Goal: Information Seeking & Learning: Understand process/instructions

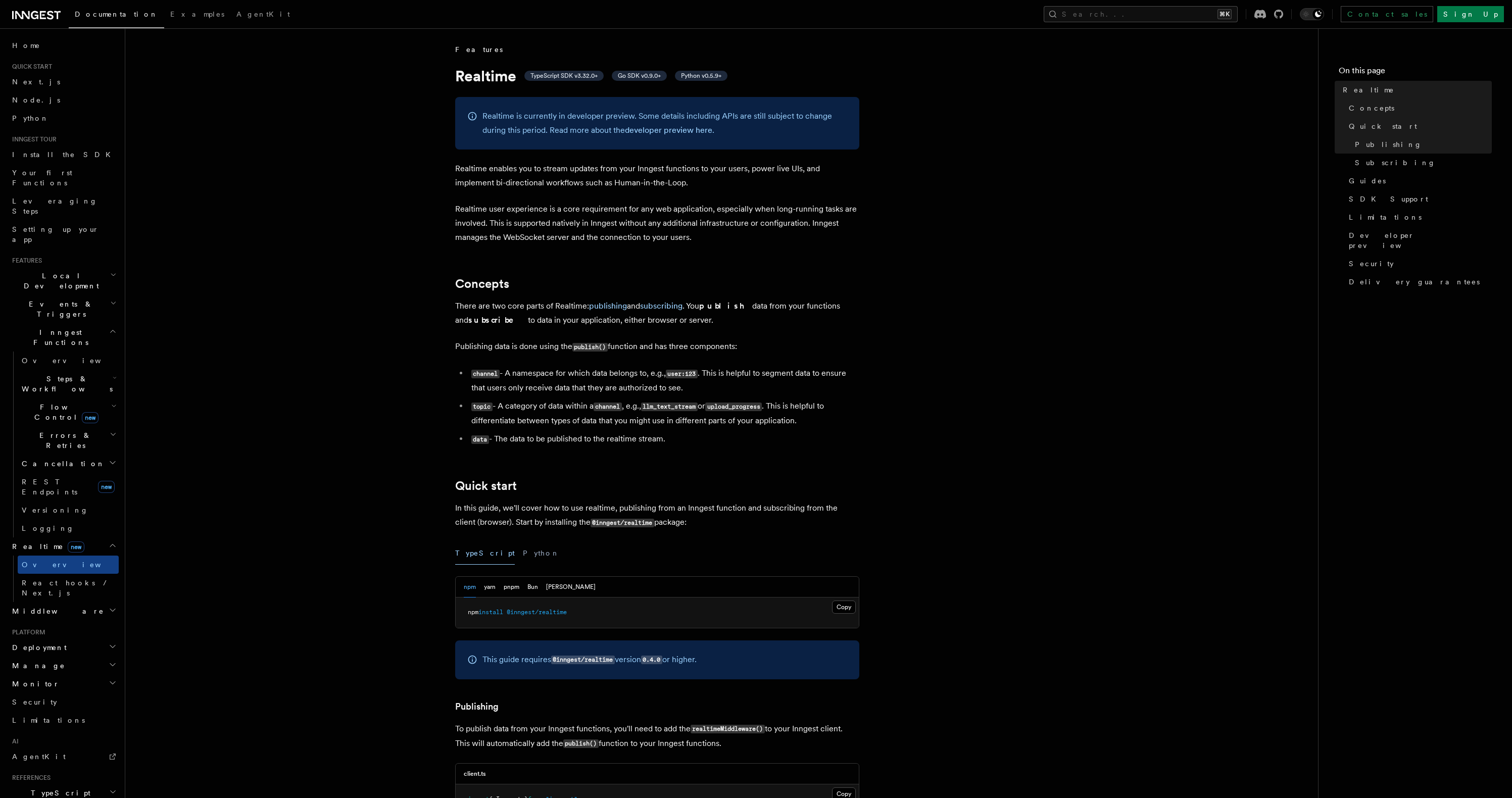
drag, startPoint x: 450, startPoint y: 304, endPoint x: 711, endPoint y: 324, distance: 261.8
click at [61, 579] on span "React hooks / Next.js" at bounding box center [66, 588] width 90 height 18
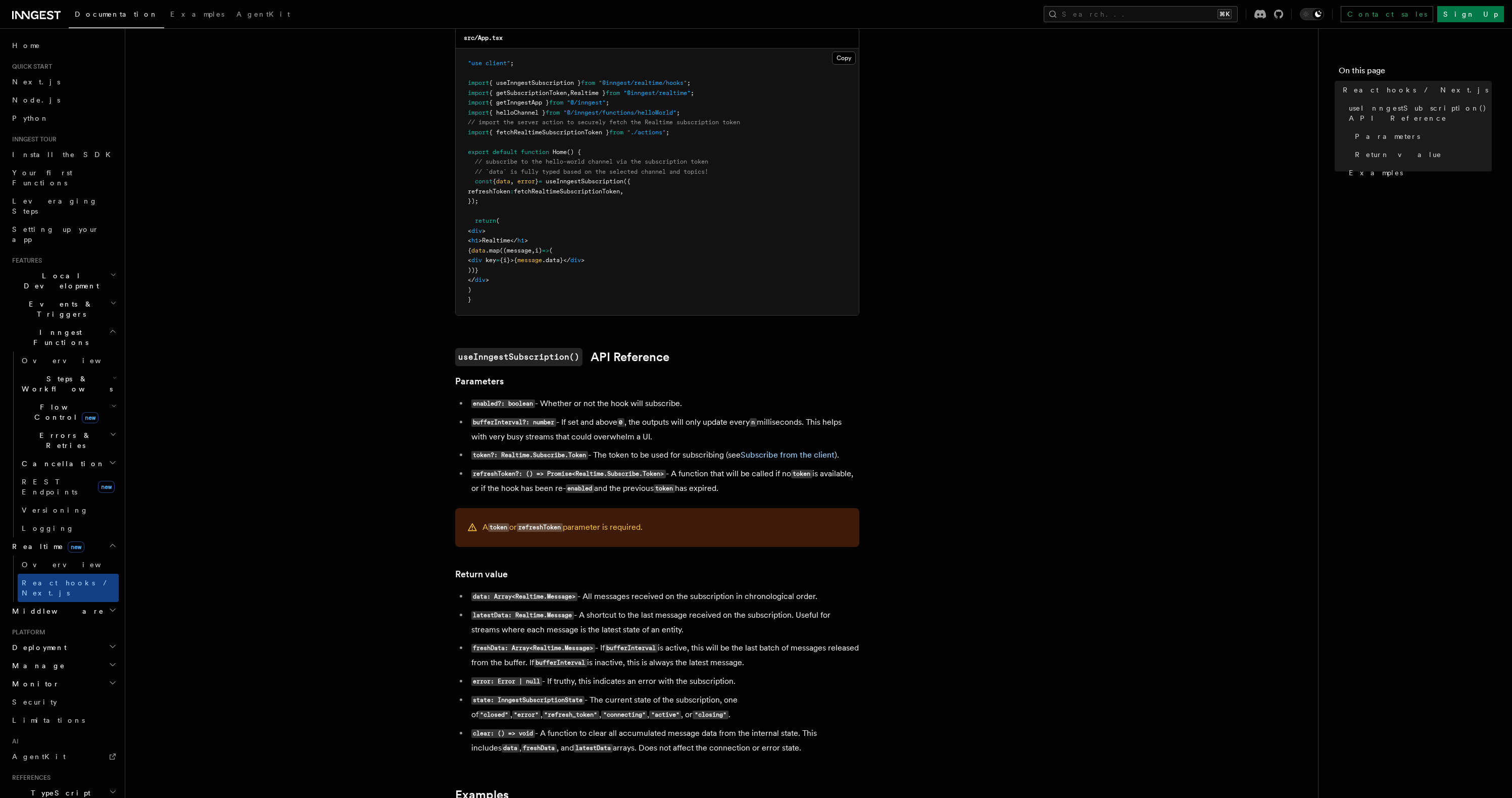
scroll to position [84, 0]
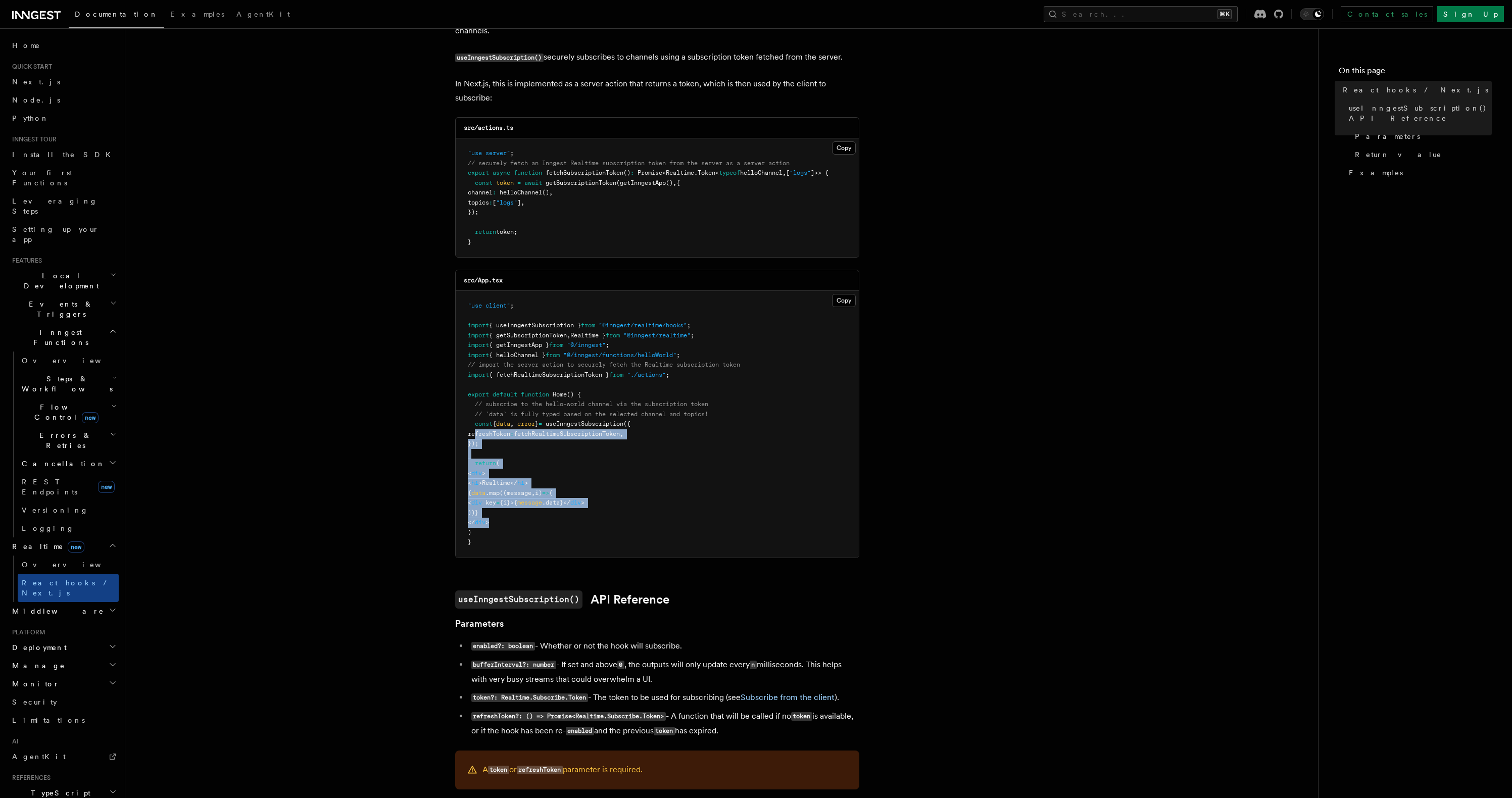
drag, startPoint x: 502, startPoint y: 521, endPoint x: 475, endPoint y: 430, distance: 94.9
click at [475, 430] on pre ""use client" ; import { useInngestSubscription } from "@inngest/realtime/hooks"…" at bounding box center [657, 424] width 403 height 266
click at [479, 424] on span "const" at bounding box center [484, 423] width 18 height 7
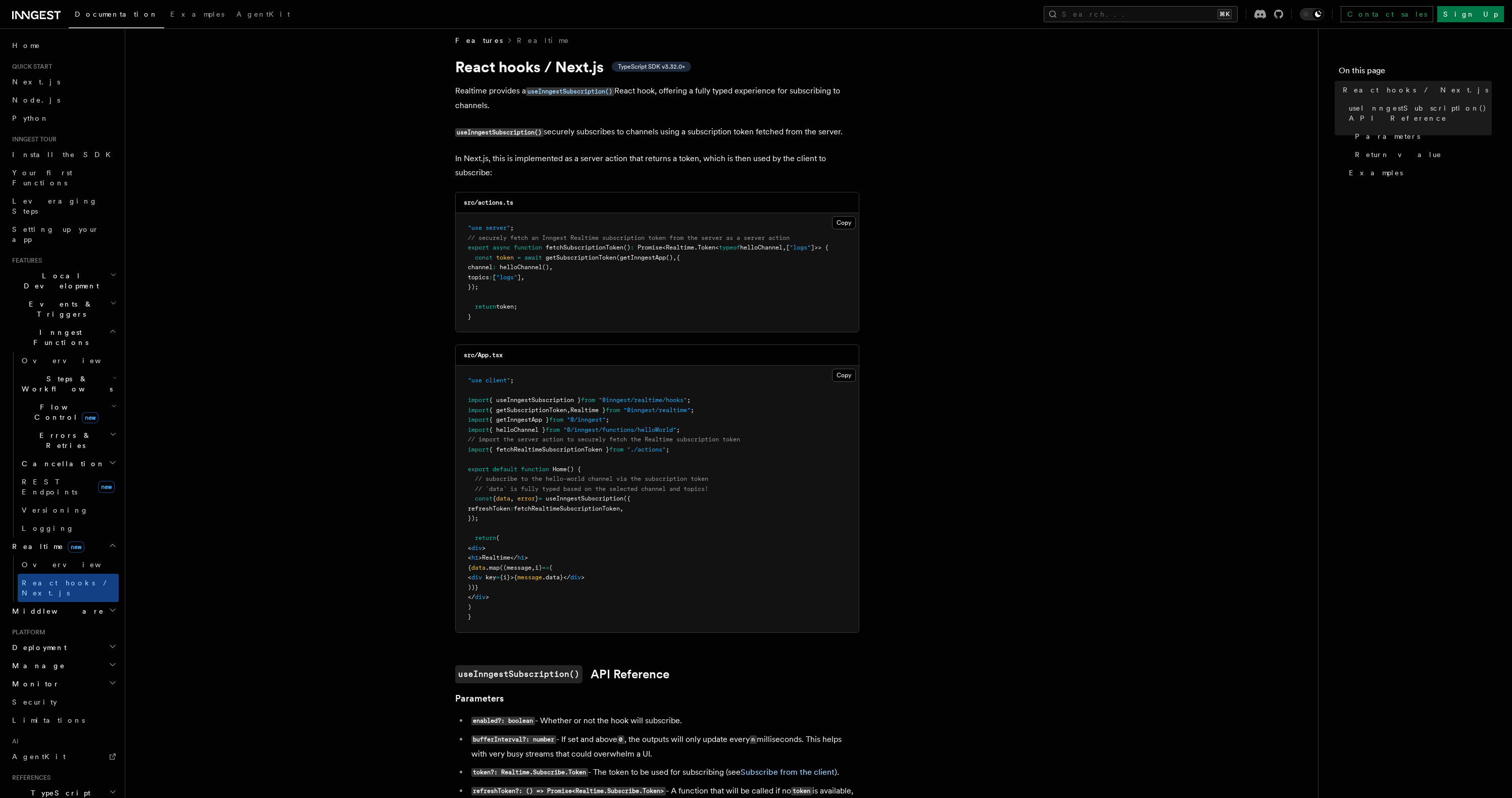
scroll to position [0, 0]
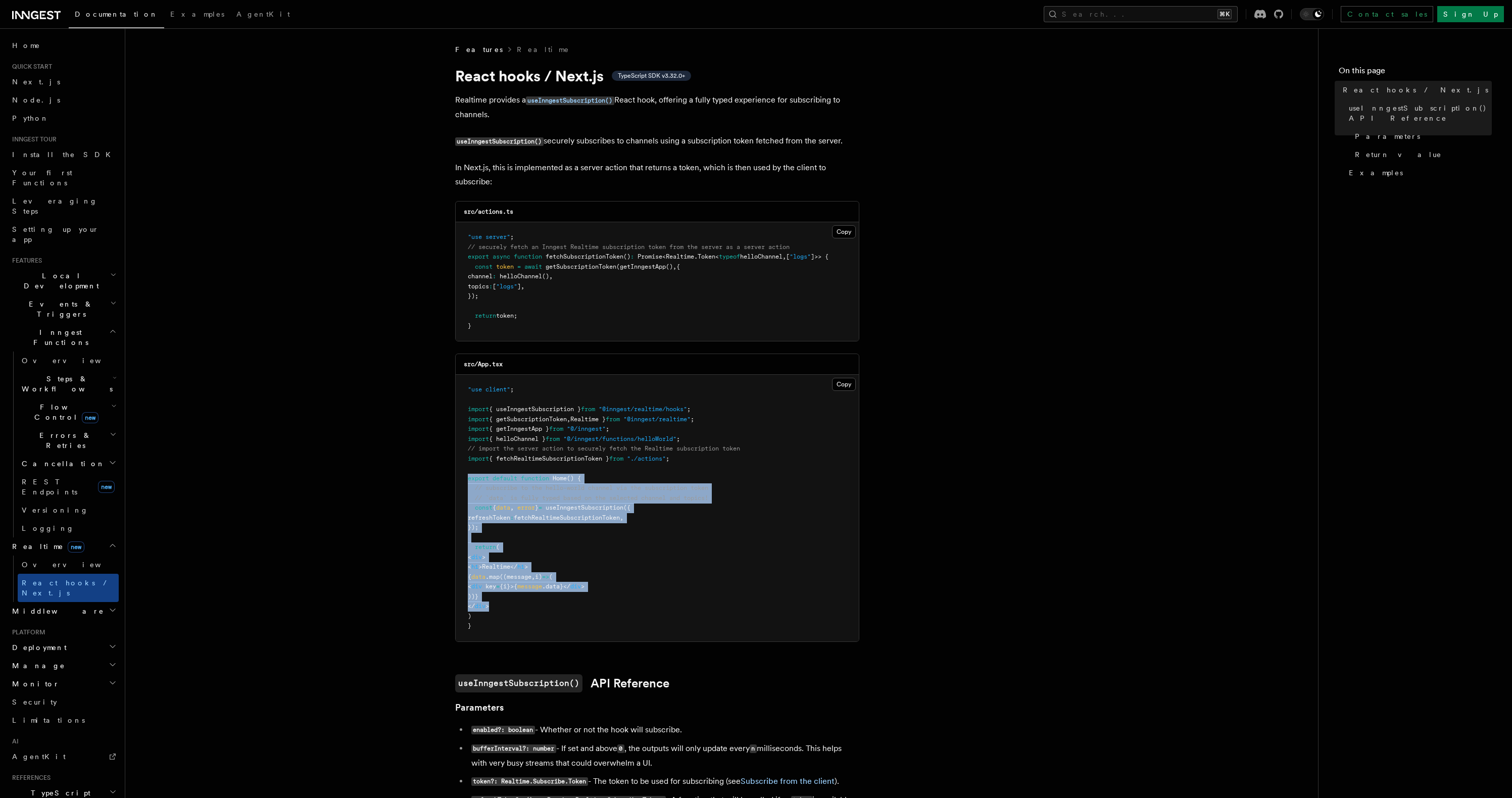
drag, startPoint x: 468, startPoint y: 481, endPoint x: 651, endPoint y: 557, distance: 198.2
click at [536, 611] on pre ""use client" ; import { useInngestSubscription } from "@inngest/realtime/hooks"…" at bounding box center [657, 508] width 403 height 266
click at [727, 543] on pre ""use client" ; import { useInngestSubscription } from "@inngest/realtime/hooks"…" at bounding box center [657, 508] width 403 height 266
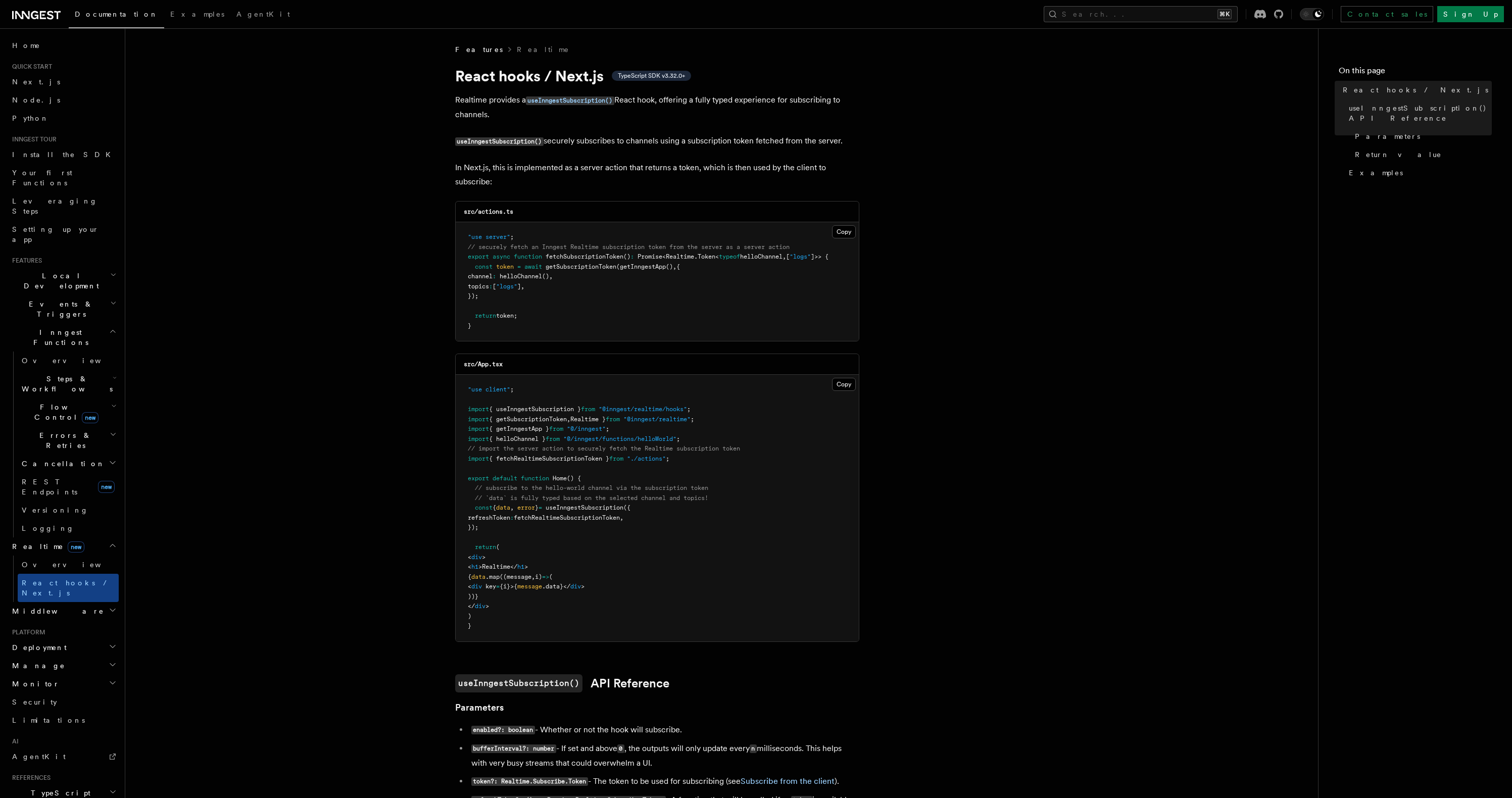
click at [567, 519] on span "fetchRealtimeSubscriptionToken" at bounding box center [567, 517] width 106 height 7
click at [492, 279] on span "channel" at bounding box center [480, 275] width 25 height 7
click at [535, 278] on span "helloChannel" at bounding box center [520, 275] width 42 height 7
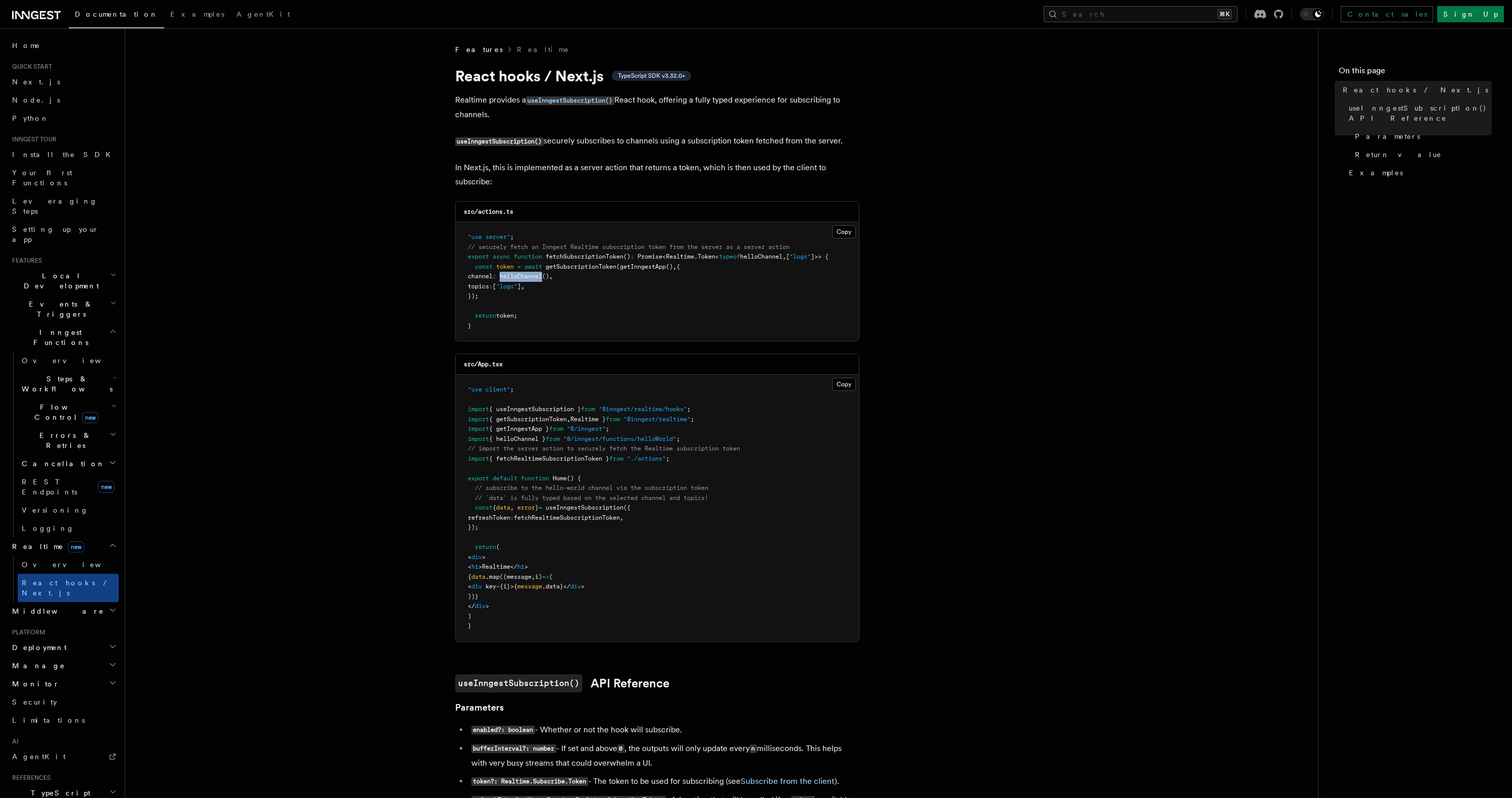
click at [535, 278] on span "helloChannel" at bounding box center [520, 275] width 42 height 7
click at [489, 288] on span "topics" at bounding box center [478, 286] width 21 height 7
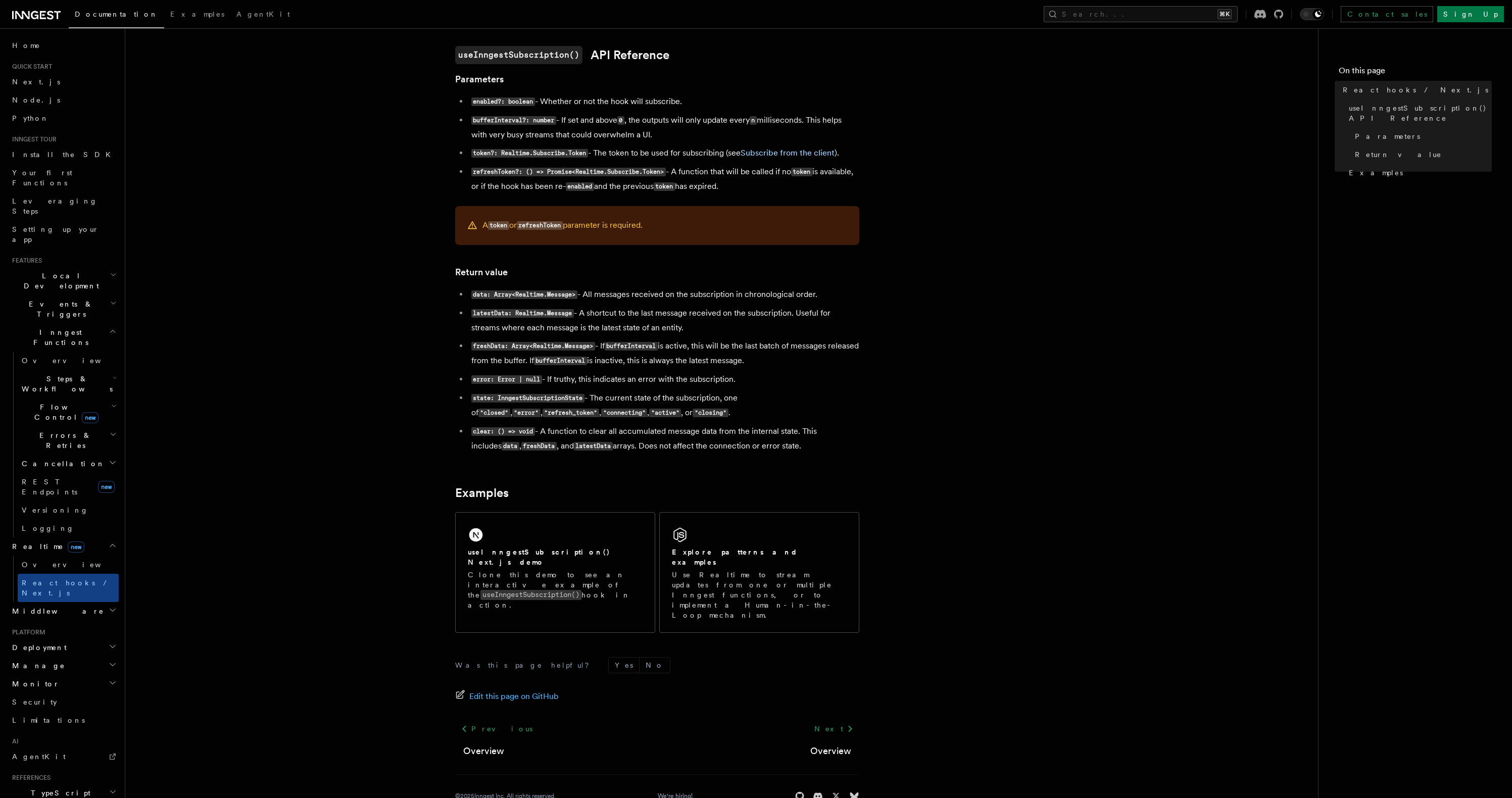
scroll to position [629, 0]
drag, startPoint x: 479, startPoint y: 226, endPoint x: 654, endPoint y: 230, distance: 175.0
click at [654, 230] on div "A token or refreshToken parameter is required." at bounding box center [656, 224] width 404 height 38
